Goal: Find specific page/section: Find specific page/section

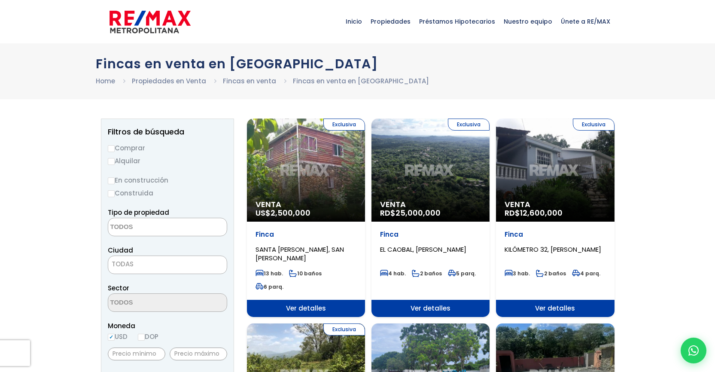
select select
click at [410, 21] on span "Propiedades" at bounding box center [390, 22] width 49 height 26
click at [122, 146] on label "Comprar" at bounding box center [167, 148] width 119 height 11
click at [115, 146] on input "Comprar" at bounding box center [111, 148] width 7 height 7
radio input "true"
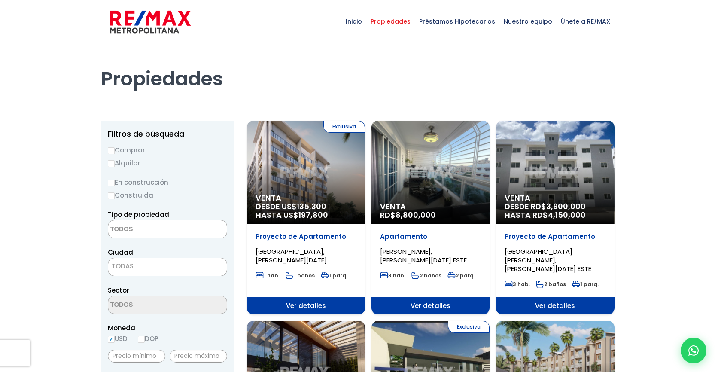
select select
click at [122, 149] on label "Comprar" at bounding box center [167, 150] width 119 height 11
click at [115, 149] on input "Comprar" at bounding box center [111, 150] width 7 height 7
radio input "true"
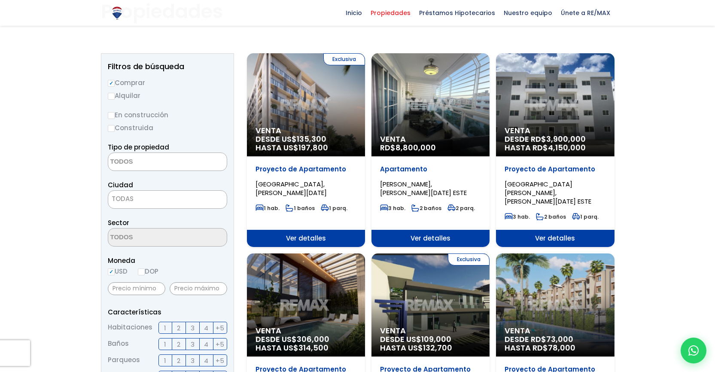
scroll to position [67, 0]
